Goal: Task Accomplishment & Management: Use online tool/utility

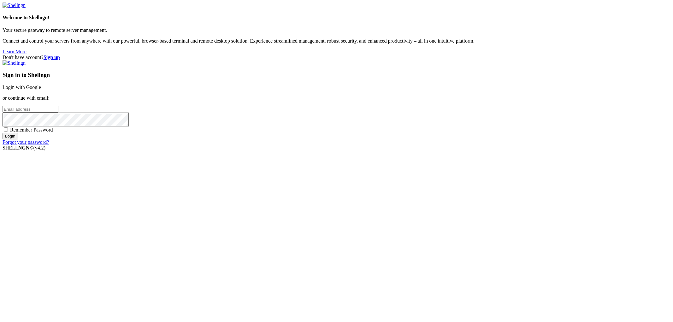
click at [58, 113] on input "email" at bounding box center [31, 109] width 56 height 7
click at [242, 145] on div "Don't have account? Sign up Sign in to Shellngn Login with Google or continue w…" at bounding box center [337, 100] width 668 height 91
click at [41, 90] on link "Login with Google" at bounding box center [22, 87] width 39 height 5
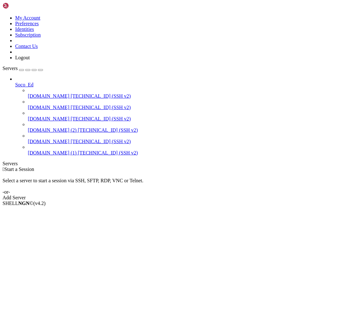
click at [71, 93] on span "[TECHNICAL_ID] (SSH v2)" at bounding box center [101, 95] width 60 height 5
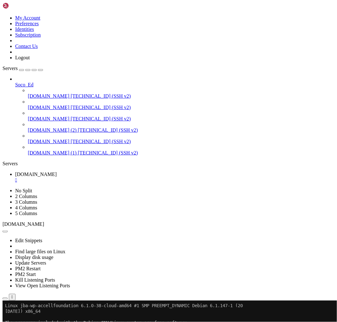
click at [133, 177] on div "" at bounding box center [174, 180] width 319 height 6
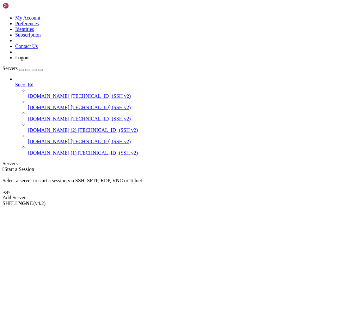
click at [146, 167] on div " Start a Session Select a server to start a session via SSH, SFTP, RDP, VNC or…" at bounding box center [169, 184] width 332 height 34
drag, startPoint x: 53, startPoint y: 51, endPoint x: 45, endPoint y: 35, distance: 17.9
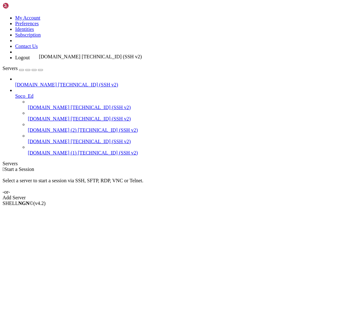
drag, startPoint x: 43, startPoint y: 69, endPoint x: 37, endPoint y: 51, distance: 19.1
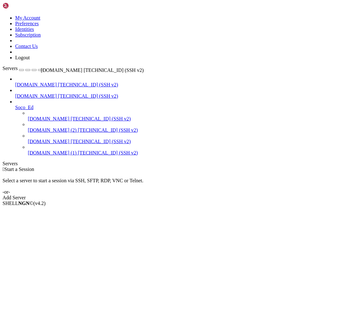
drag, startPoint x: 43, startPoint y: 89, endPoint x: 39, endPoint y: 65, distance: 24.9
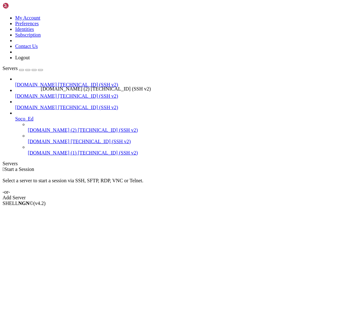
drag, startPoint x: 45, startPoint y: 100, endPoint x: 39, endPoint y: 83, distance: 18.0
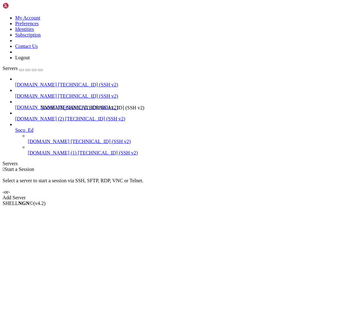
drag, startPoint x: 42, startPoint y: 122, endPoint x: 39, endPoint y: 99, distance: 22.5
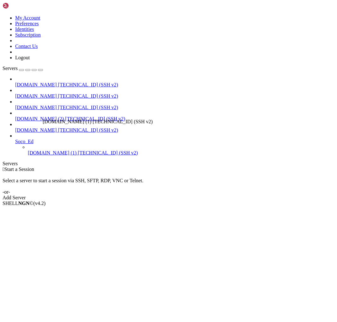
drag, startPoint x: 43, startPoint y: 136, endPoint x: 41, endPoint y: 115, distance: 21.6
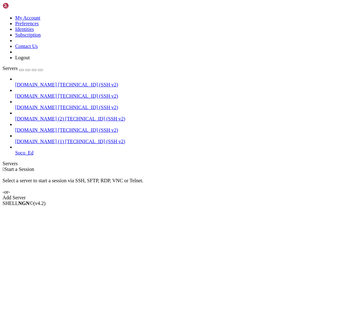
click at [49, 82] on span "[DOMAIN_NAME]" at bounding box center [36, 84] width 42 height 5
click at [51, 82] on span "[DOMAIN_NAME]" at bounding box center [36, 84] width 42 height 5
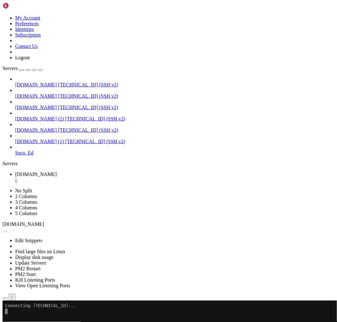
click at [25, 150] on span "Soco_Ed" at bounding box center [24, 152] width 18 height 5
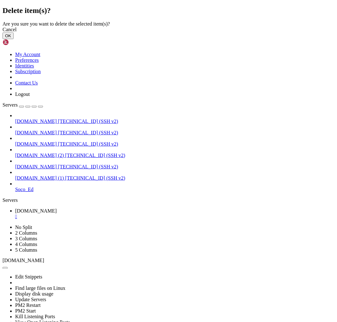
click at [14, 39] on button "OK" at bounding box center [8, 36] width 11 height 7
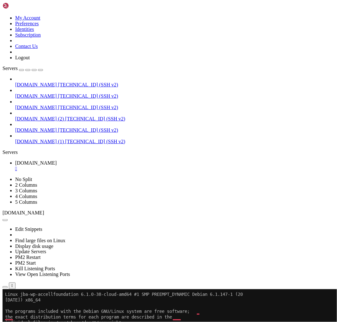
click at [5, 220] on icon "button" at bounding box center [5, 220] width 0 height 0
click at [8, 219] on button "button" at bounding box center [5, 220] width 5 height 2
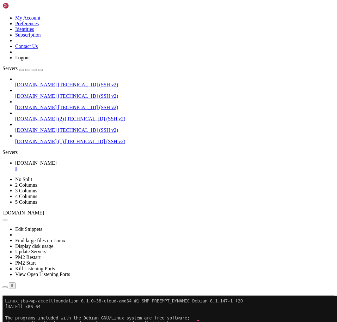
click at [133, 166] on div "" at bounding box center [174, 169] width 319 height 6
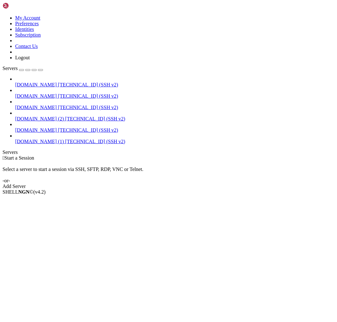
click at [60, 145] on div "[DOMAIN_NAME] [TECHNICAL_ID] (SSH v2) [DOMAIN_NAME] [TECHNICAL_ID] (SSH v2) [DO…" at bounding box center [169, 110] width 332 height 68
drag, startPoint x: 27, startPoint y: 145, endPoint x: 16, endPoint y: 145, distance: 10.7
click at [16, 145] on div "[DOMAIN_NAME] [TECHNICAL_ID] (SSH v2) [DOMAIN_NAME] [TECHNICAL_ID] (SSH v2) [DO…" at bounding box center [169, 110] width 332 height 68
click at [21, 70] on div "button" at bounding box center [21, 70] width 0 height 0
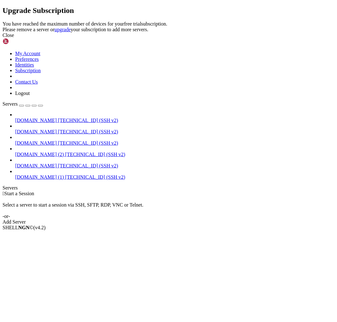
click at [245, 38] on div "Close" at bounding box center [169, 36] width 332 height 6
